Goal: Transaction & Acquisition: Purchase product/service

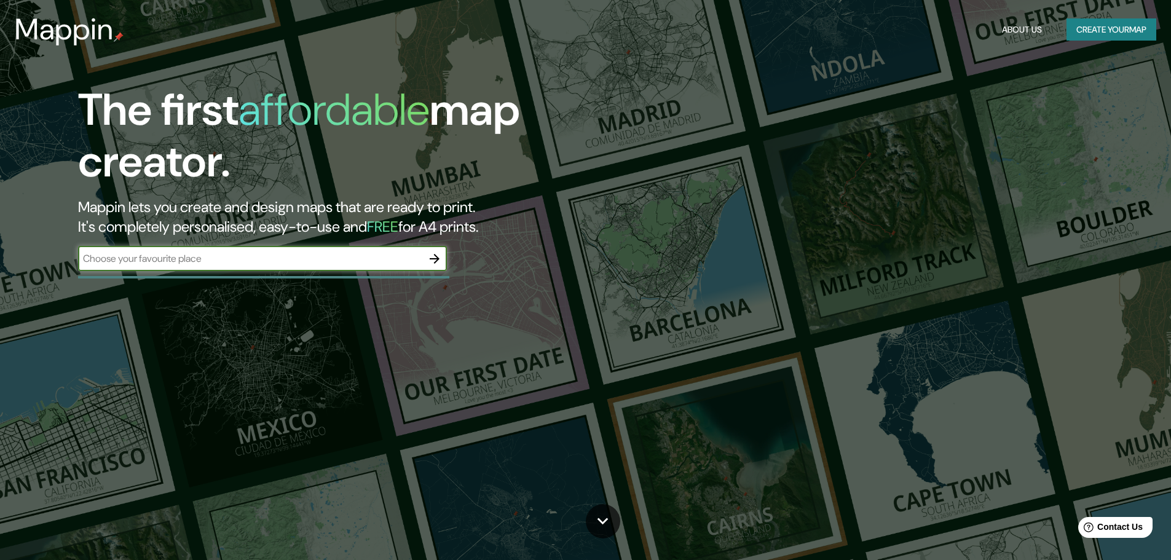
click at [441, 261] on icon "button" at bounding box center [434, 258] width 15 height 15
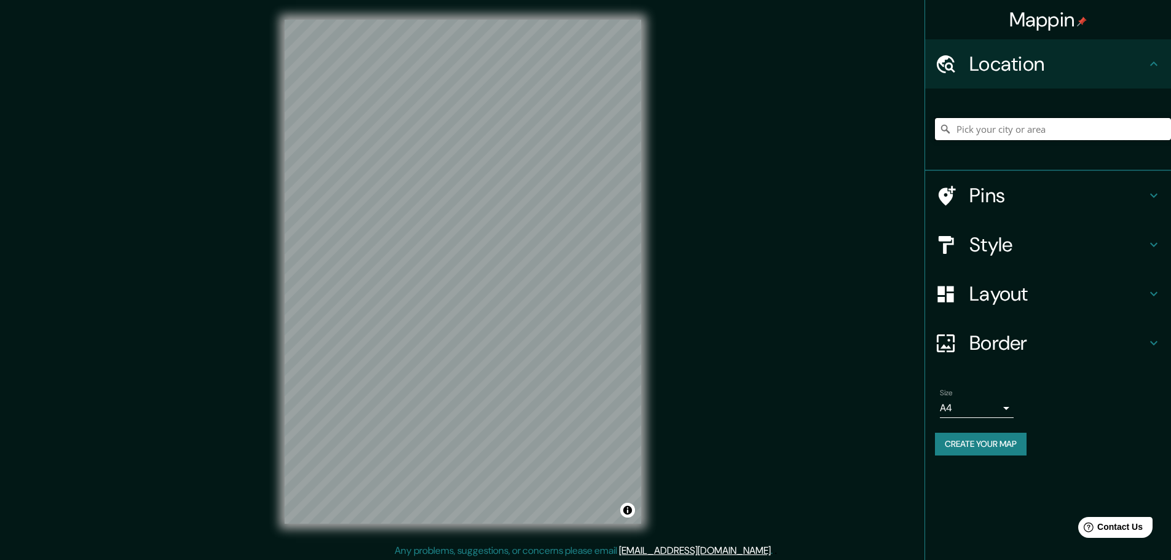
click at [999, 130] on input "Pick your city or area" at bounding box center [1053, 129] width 236 height 22
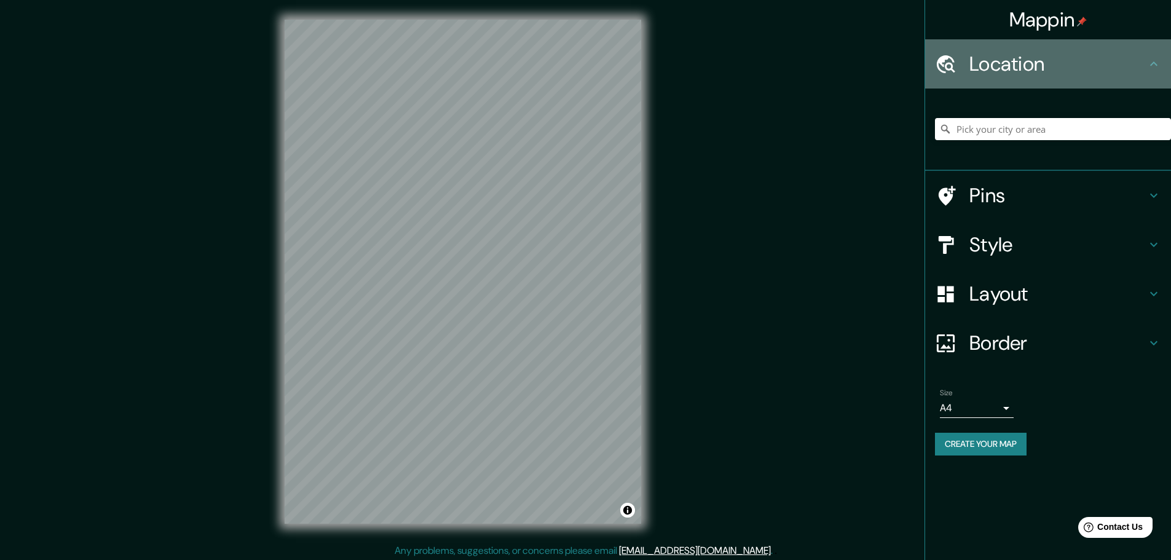
click at [1012, 58] on h4 "Location" at bounding box center [1058, 64] width 177 height 25
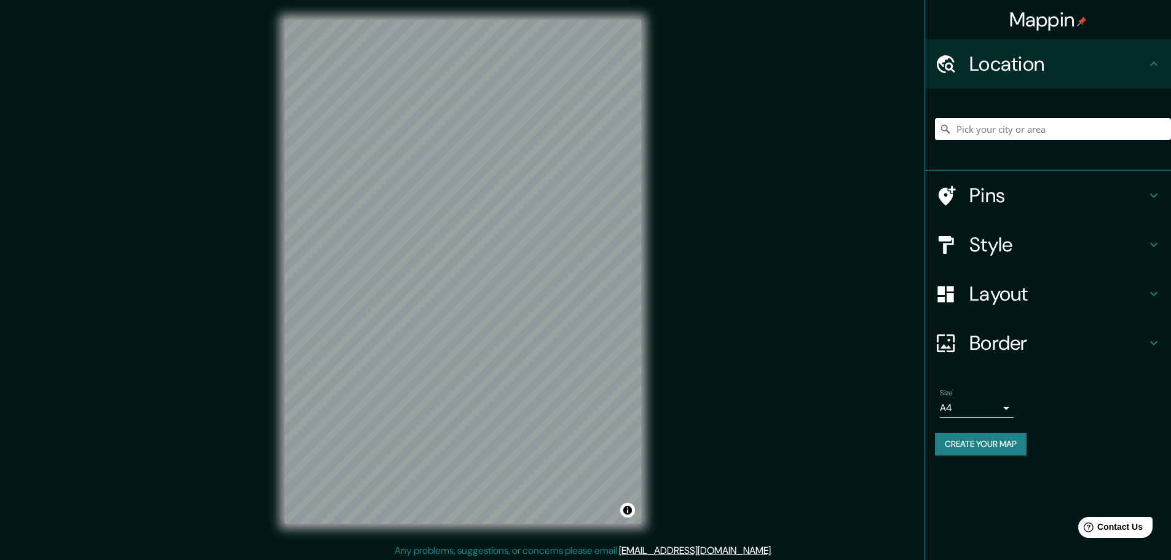
click at [1002, 126] on input "Pick your city or area" at bounding box center [1053, 129] width 236 height 22
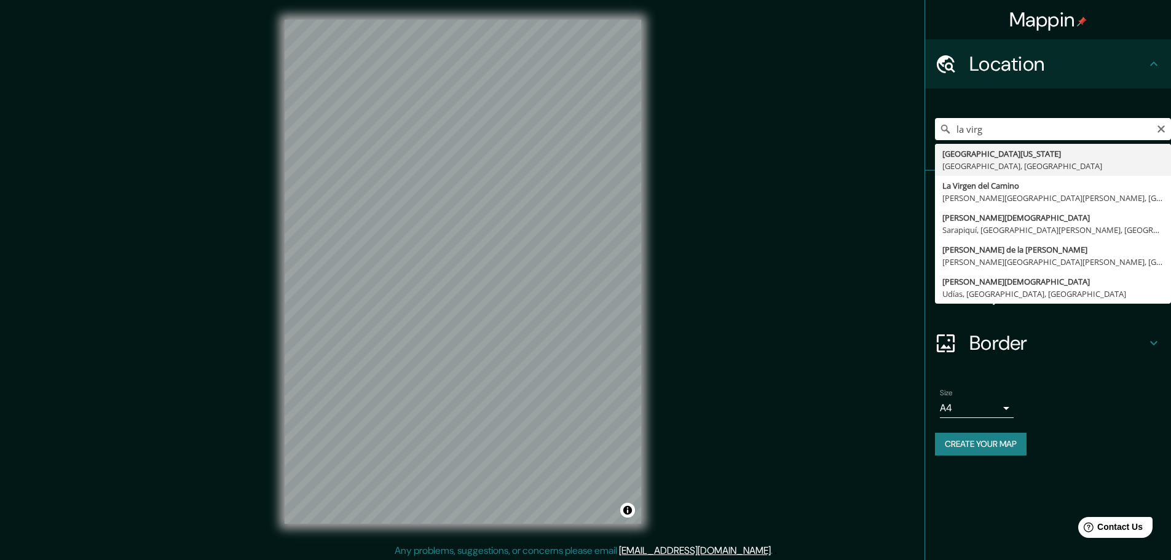
type input "[GEOGRAPHIC_DATA][US_STATE], [GEOGRAPHIC_DATA], [GEOGRAPHIC_DATA]"
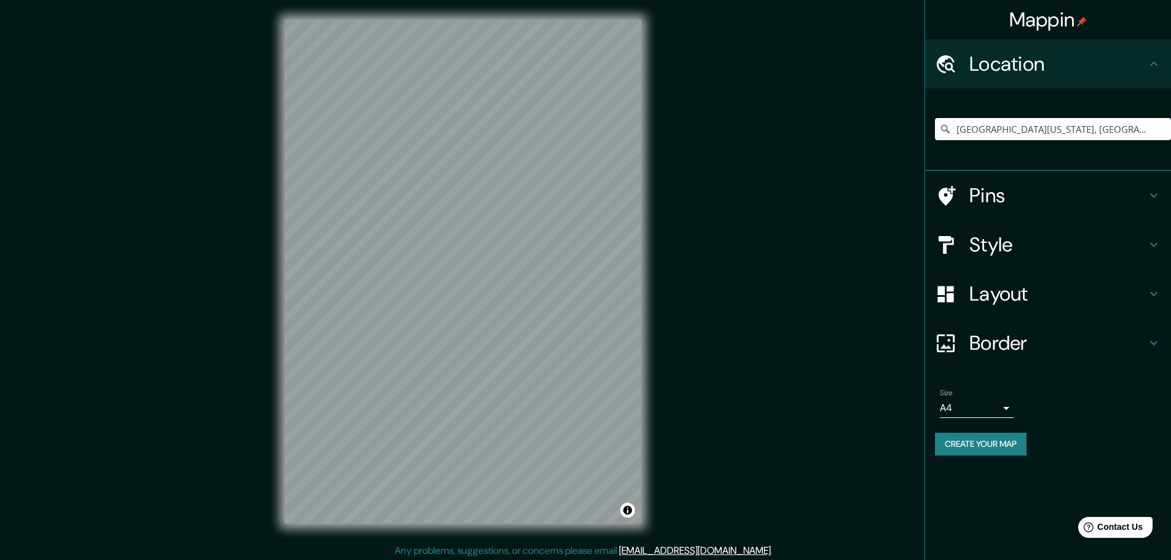
click at [1118, 145] on div "[GEOGRAPHIC_DATA][US_STATE], [GEOGRAPHIC_DATA], [GEOGRAPHIC_DATA]" at bounding box center [1053, 128] width 236 height 61
click at [1106, 133] on input "[GEOGRAPHIC_DATA][US_STATE], [GEOGRAPHIC_DATA], [GEOGRAPHIC_DATA]" at bounding box center [1053, 129] width 236 height 22
click at [1105, 136] on input "[GEOGRAPHIC_DATA][US_STATE], [GEOGRAPHIC_DATA], [GEOGRAPHIC_DATA]" at bounding box center [1053, 129] width 236 height 22
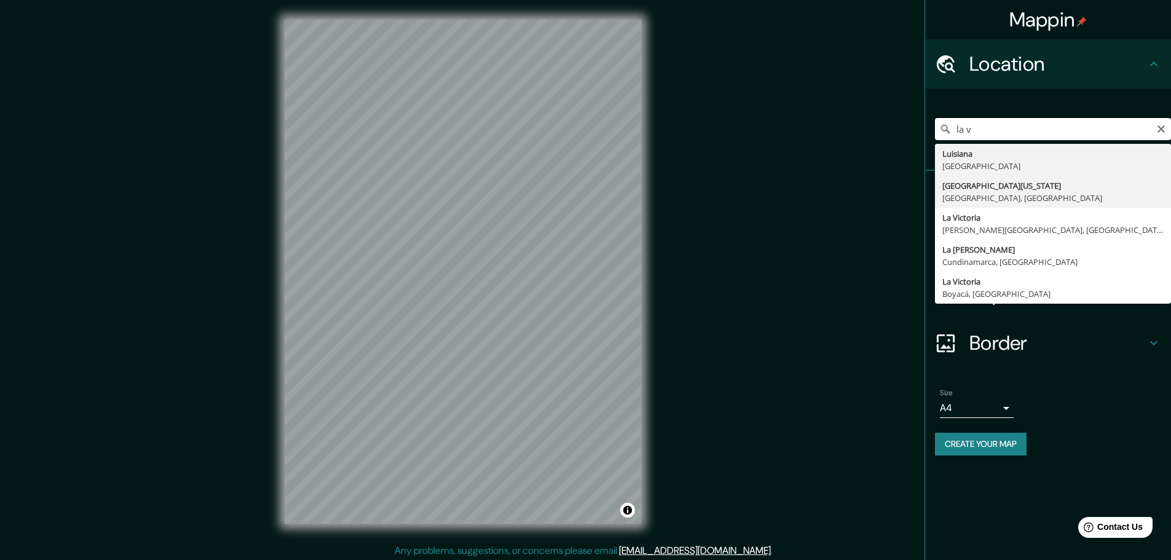
type input "[GEOGRAPHIC_DATA][US_STATE], [GEOGRAPHIC_DATA], [GEOGRAPHIC_DATA]"
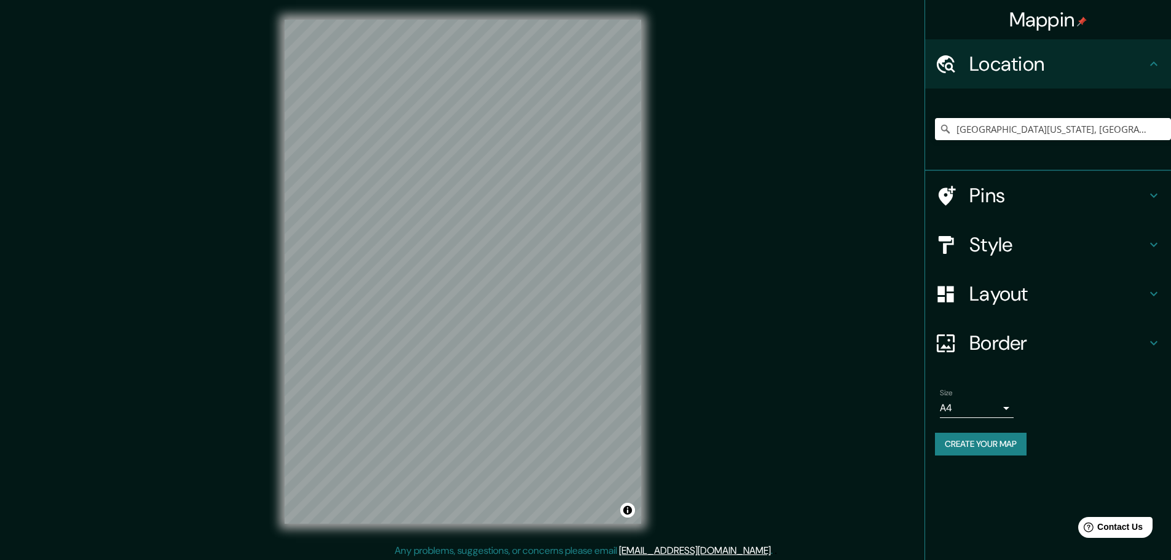
click at [1104, 194] on h4 "Pins" at bounding box center [1058, 195] width 177 height 25
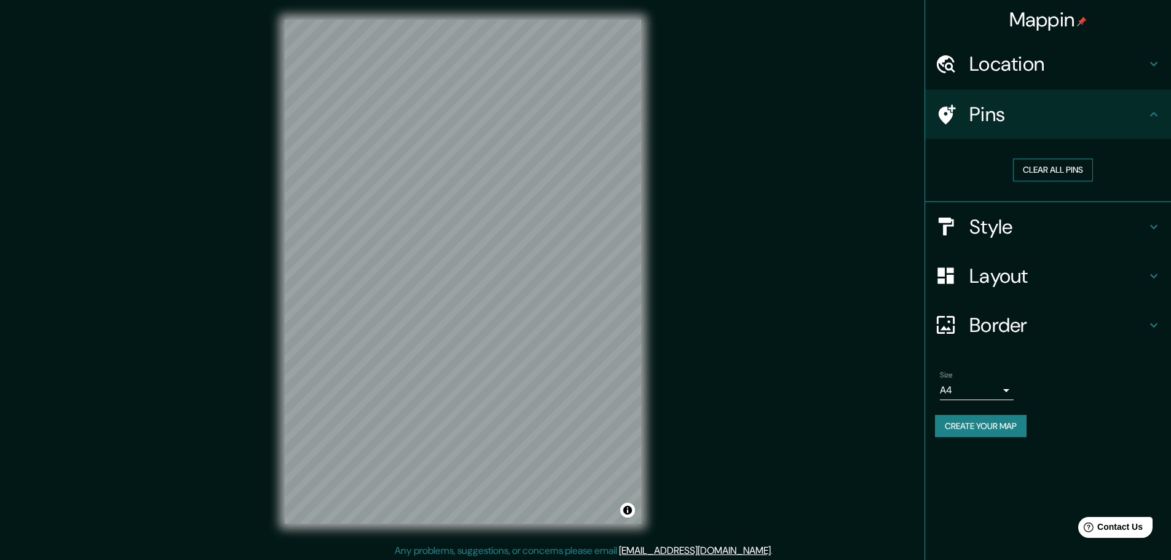
click at [1088, 175] on button "Clear all pins" at bounding box center [1053, 170] width 80 height 23
click at [657, 348] on div "© Mapbox © OpenStreetMap Improve this map" at bounding box center [463, 272] width 396 height 544
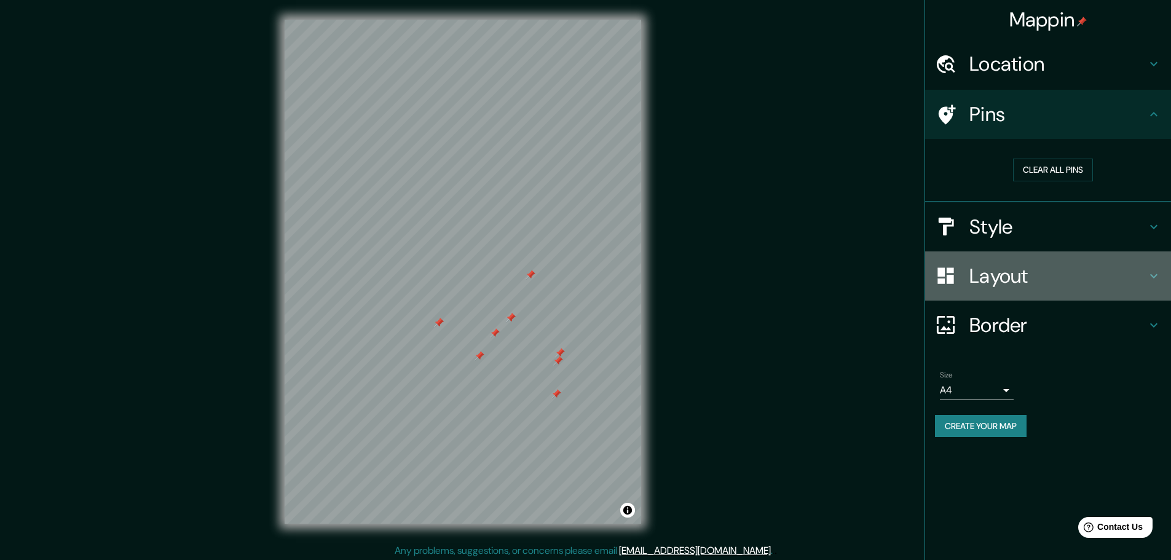
click at [1010, 276] on h4 "Layout" at bounding box center [1058, 276] width 177 height 25
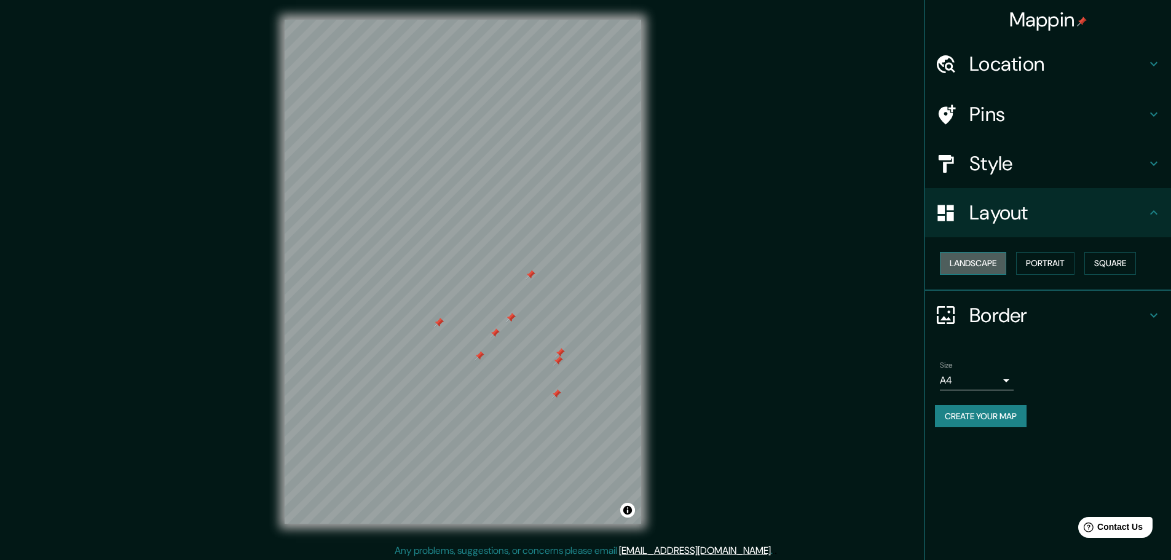
click at [993, 274] on button "Landscape" at bounding box center [973, 263] width 66 height 23
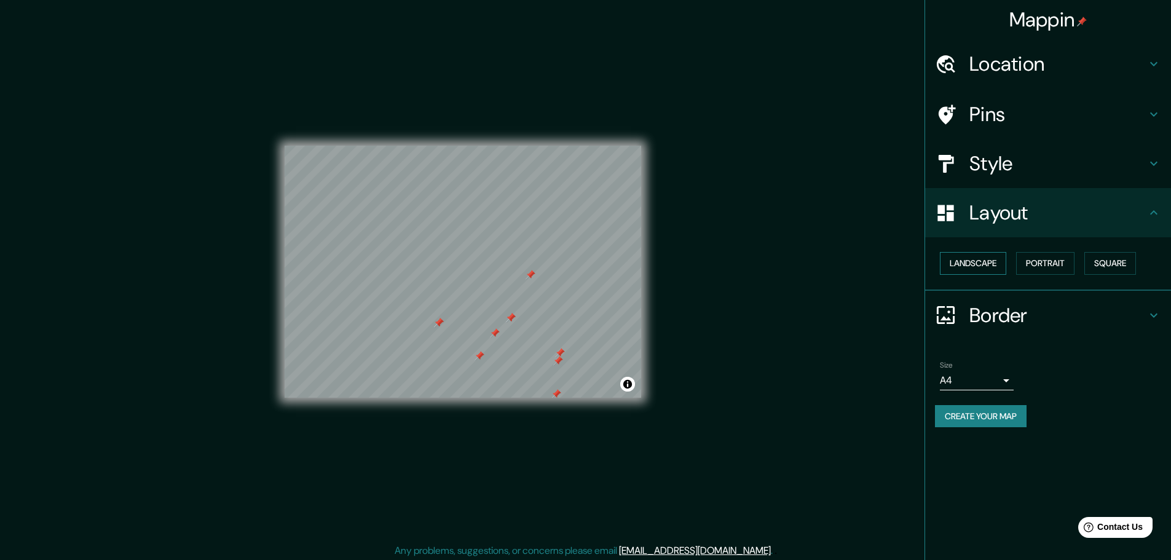
click at [991, 273] on button "Landscape" at bounding box center [973, 263] width 66 height 23
click at [1067, 252] on button "Portrait" at bounding box center [1045, 263] width 58 height 23
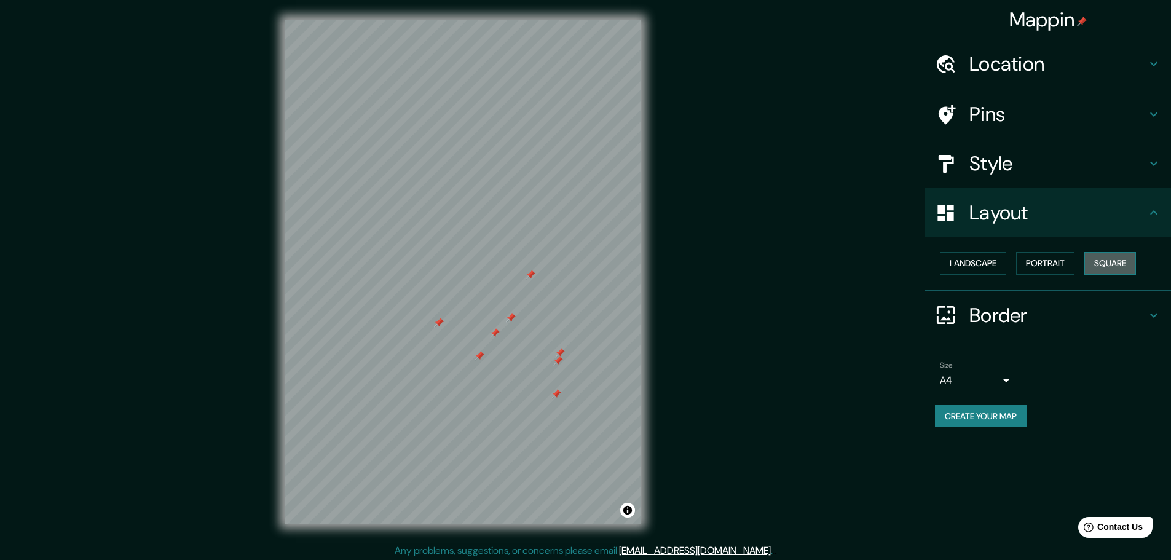
click at [1125, 256] on button "Square" at bounding box center [1111, 263] width 52 height 23
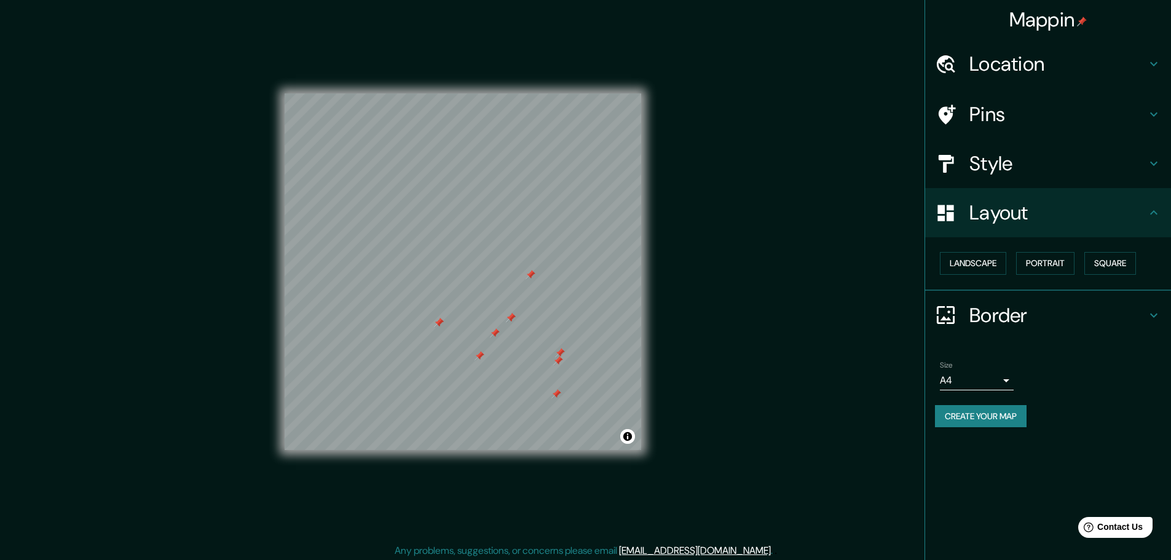
click at [973, 276] on div "Landscape [GEOGRAPHIC_DATA]" at bounding box center [1053, 263] width 236 height 33
click at [1070, 254] on button "Portrait" at bounding box center [1045, 263] width 58 height 23
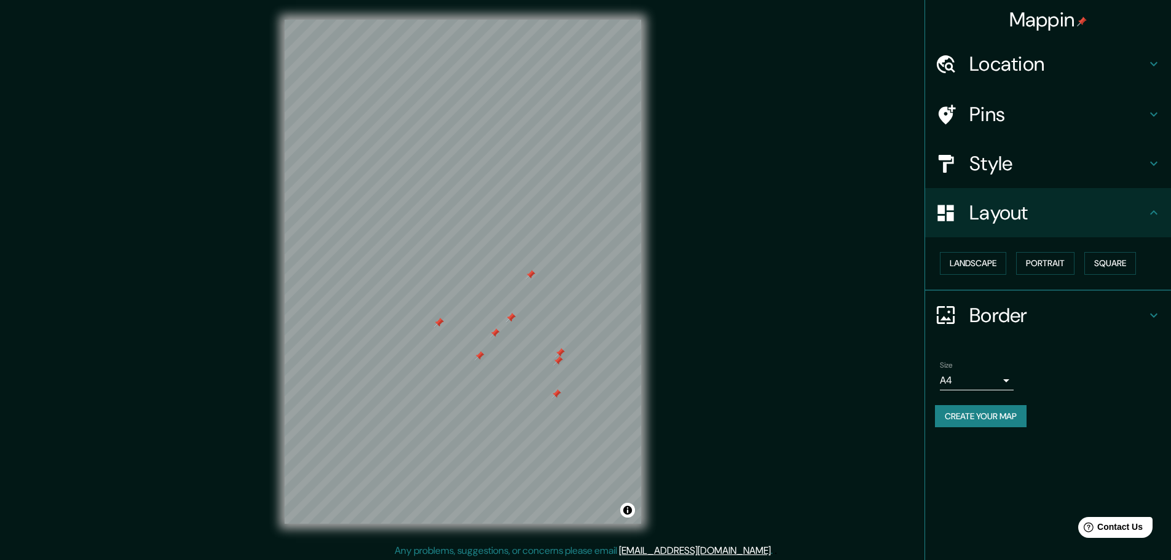
click at [1024, 321] on h4 "Border" at bounding box center [1058, 315] width 177 height 25
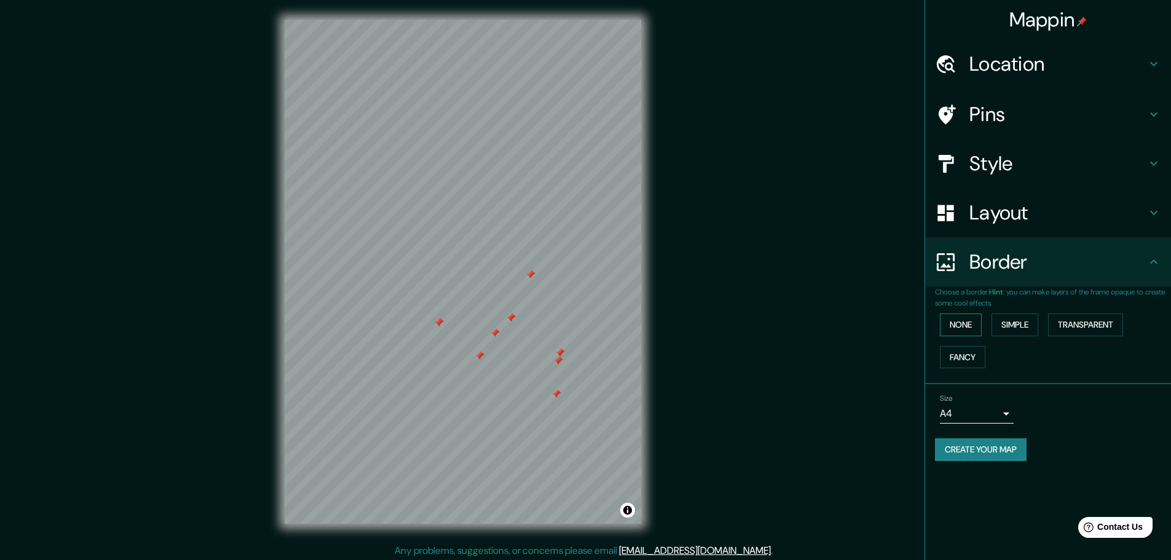
click at [965, 324] on button "None" at bounding box center [961, 325] width 42 height 23
click at [1016, 315] on button "Simple" at bounding box center [1015, 325] width 47 height 23
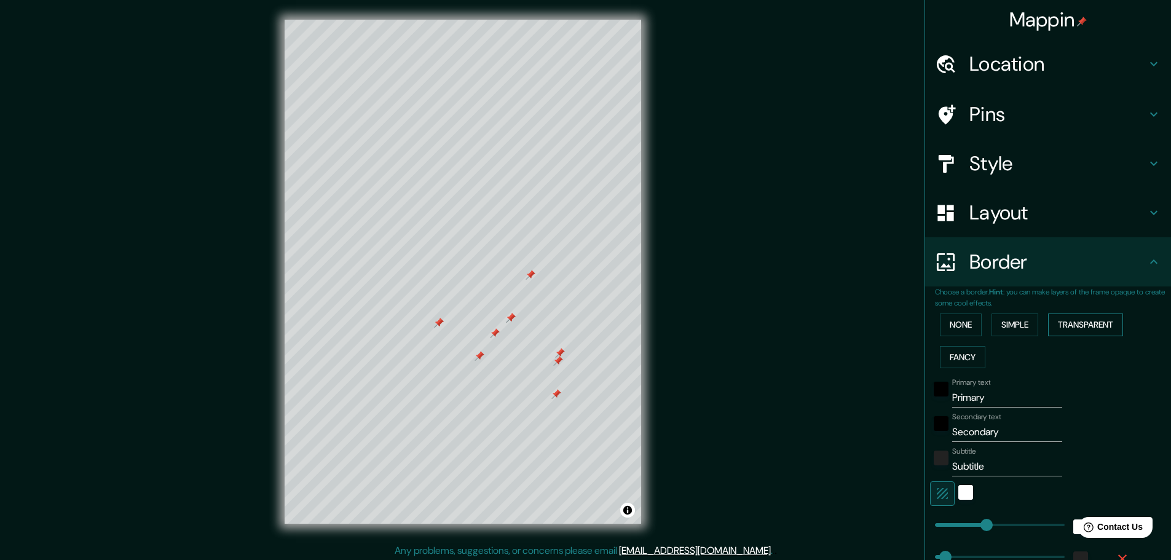
click at [1088, 322] on button "Transparent" at bounding box center [1085, 325] width 75 height 23
click at [951, 358] on button "Fancy" at bounding box center [963, 357] width 46 height 23
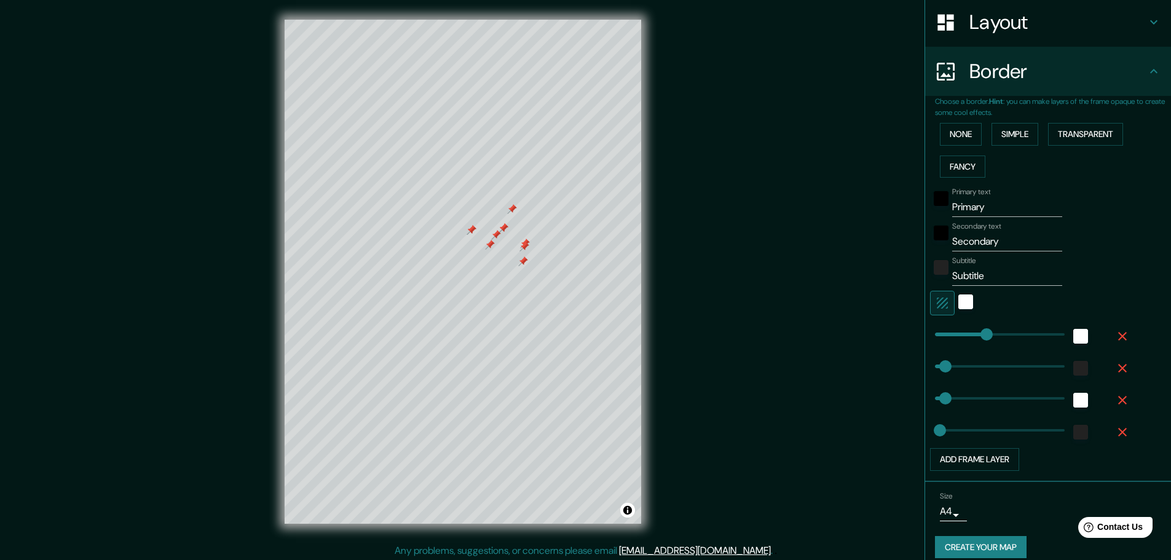
scroll to position [204, 0]
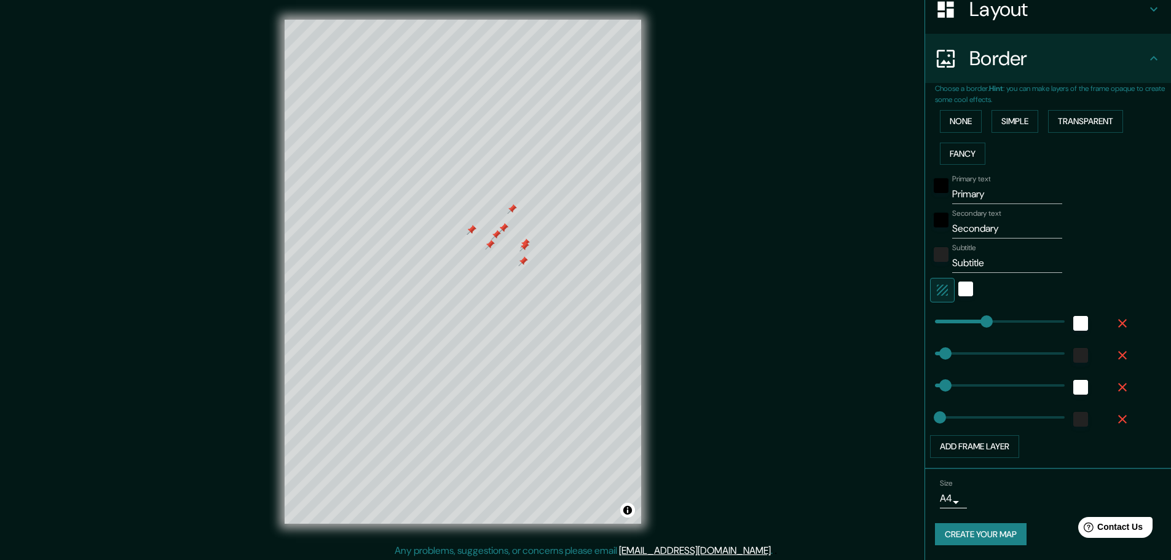
type input "46"
